Goal: Task Accomplishment & Management: Manage account settings

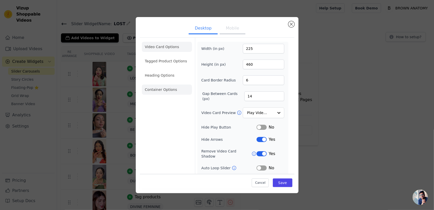
click at [162, 86] on li "Container Options" at bounding box center [167, 89] width 50 height 10
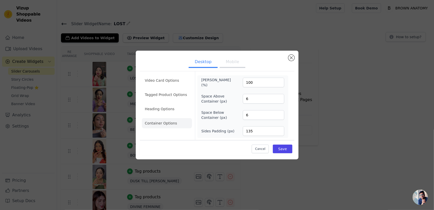
click at [166, 122] on li "Container Options" at bounding box center [167, 123] width 50 height 10
drag, startPoint x: 253, startPoint y: 97, endPoint x: 235, endPoint y: 100, distance: 18.0
click at [235, 100] on div "Space Above Container (px) 6" at bounding box center [242, 98] width 83 height 10
click at [248, 114] on input "6" at bounding box center [263, 115] width 41 height 10
click at [241, 107] on div "[PERSON_NAME] (%) 100 Space Above Container (px) Space Below Container (px) Sid…" at bounding box center [242, 106] width 83 height 58
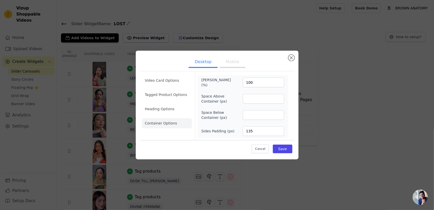
click at [231, 68] on button "Mobile" at bounding box center [232, 62] width 25 height 11
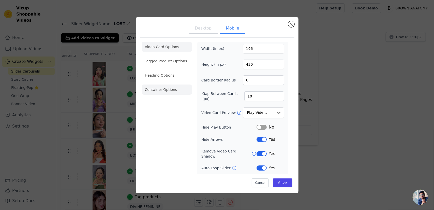
click at [170, 92] on li "Container Options" at bounding box center [167, 89] width 50 height 10
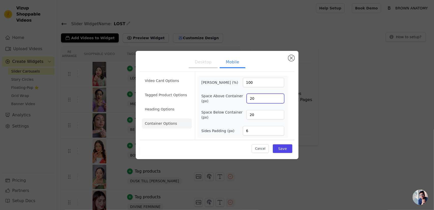
click at [254, 95] on input "20" at bounding box center [265, 98] width 38 height 10
type input "2"
click at [255, 113] on input "20" at bounding box center [265, 115] width 38 height 10
type input "2"
click at [285, 150] on button "Save" at bounding box center [282, 148] width 19 height 9
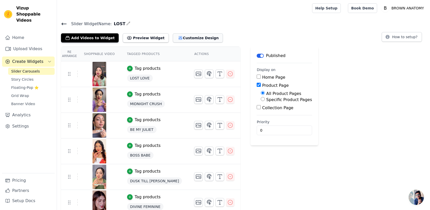
click at [176, 38] on button "Customize Design" at bounding box center [198, 37] width 50 height 9
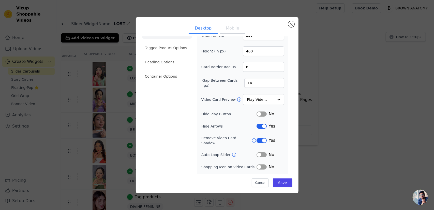
scroll to position [20, 0]
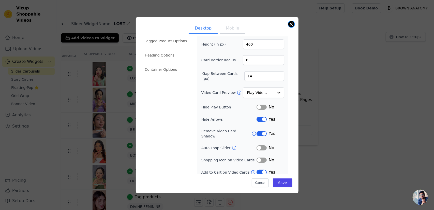
click at [291, 22] on button "Close modal" at bounding box center [291, 24] width 6 height 6
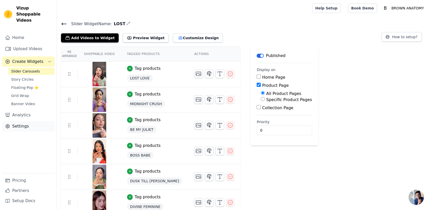
click at [20, 121] on link "Settings" at bounding box center [28, 126] width 53 height 10
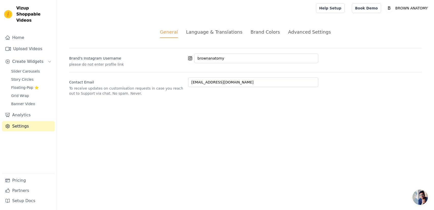
click at [293, 32] on div "Advanced Settings" at bounding box center [309, 31] width 43 height 7
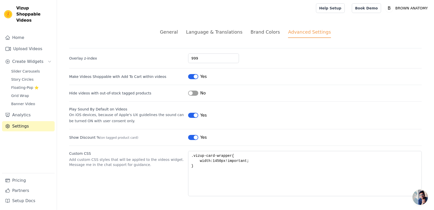
drag, startPoint x: 244, startPoint y: 109, endPoint x: 206, endPoint y: 168, distance: 70.8
click at [241, 115] on div "Play Sound By Default on Videos On iOS devices, because of Apple's UX guideline…" at bounding box center [245, 112] width 352 height 23
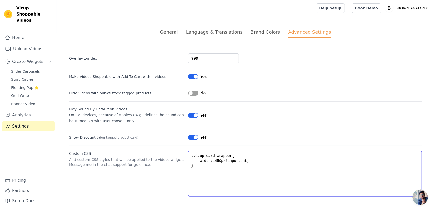
drag, startPoint x: 201, startPoint y: 169, endPoint x: 191, endPoint y: 154, distance: 17.6
click at [191, 154] on textarea ".vizup-card-wrapper{ width:1450px!important; }" at bounding box center [304, 173] width 233 height 45
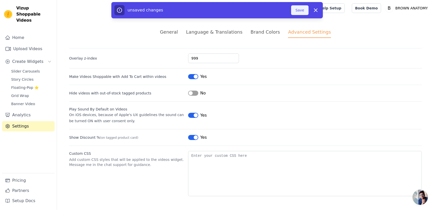
click at [297, 12] on button "Save" at bounding box center [299, 10] width 17 height 10
